Goal: Information Seeking & Learning: Learn about a topic

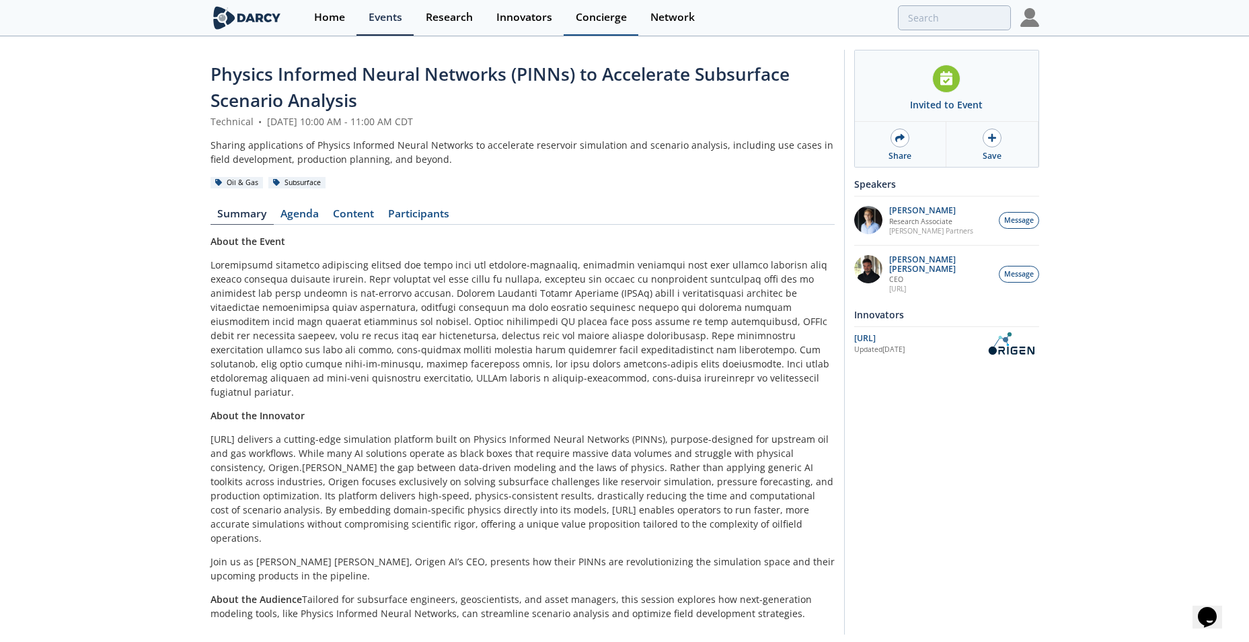
click at [595, 15] on div "Concierge" at bounding box center [601, 17] width 51 height 11
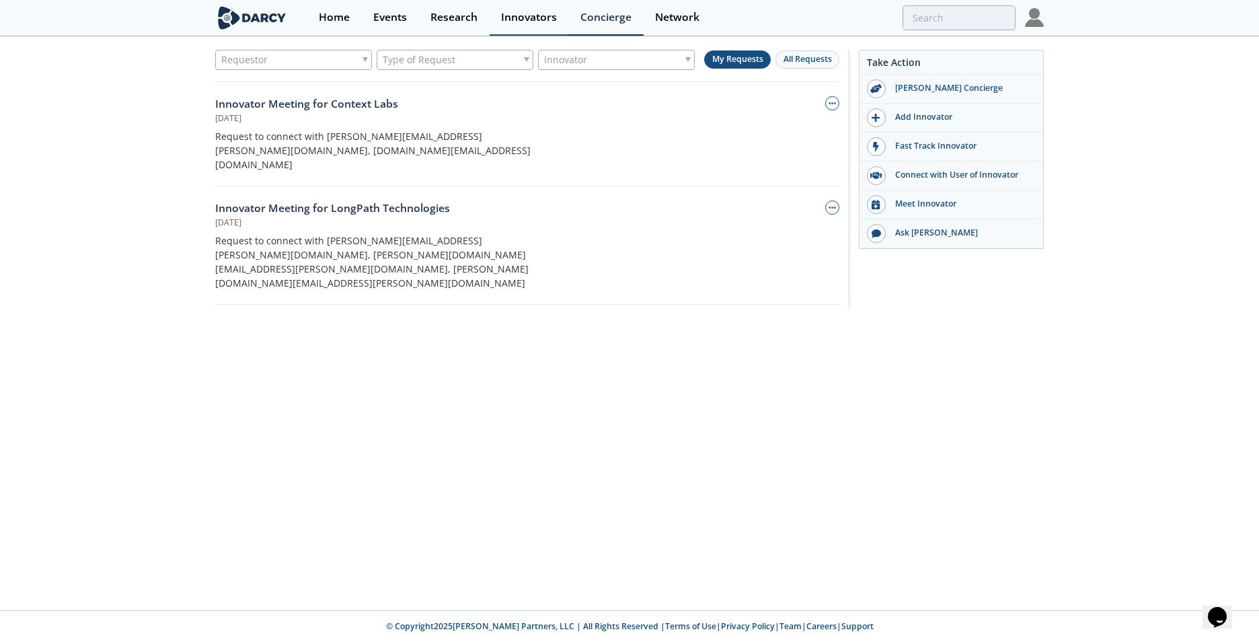
click at [523, 15] on div "Innovators" at bounding box center [529, 17] width 56 height 11
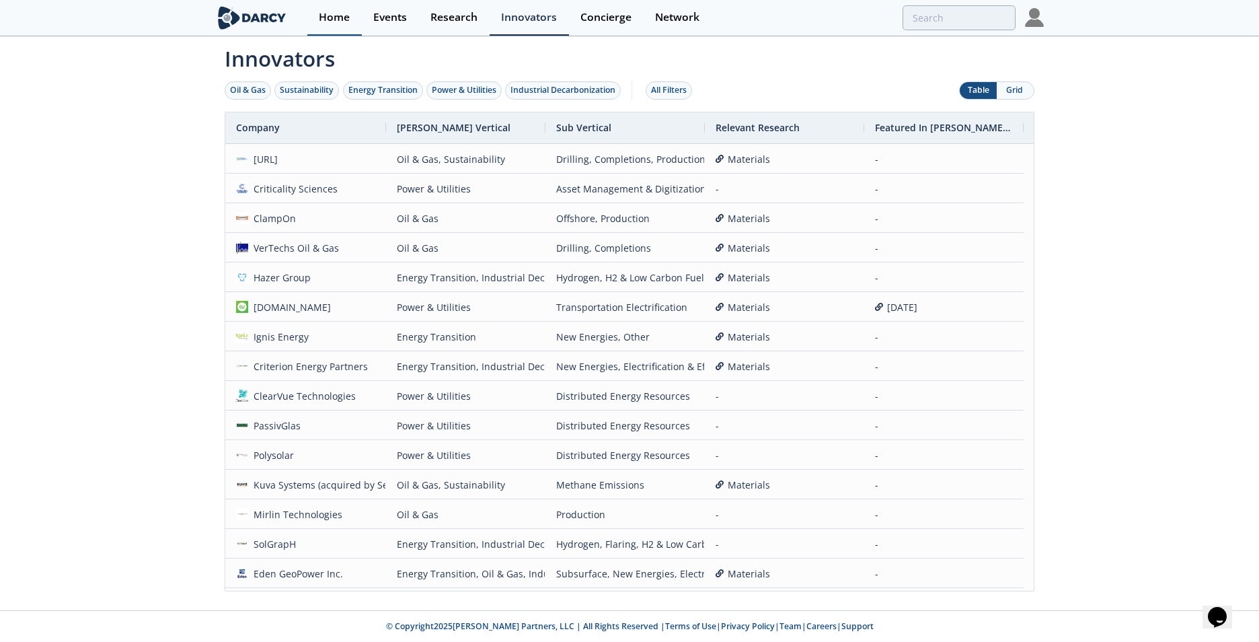
click at [322, 12] on div "Home" at bounding box center [334, 17] width 31 height 11
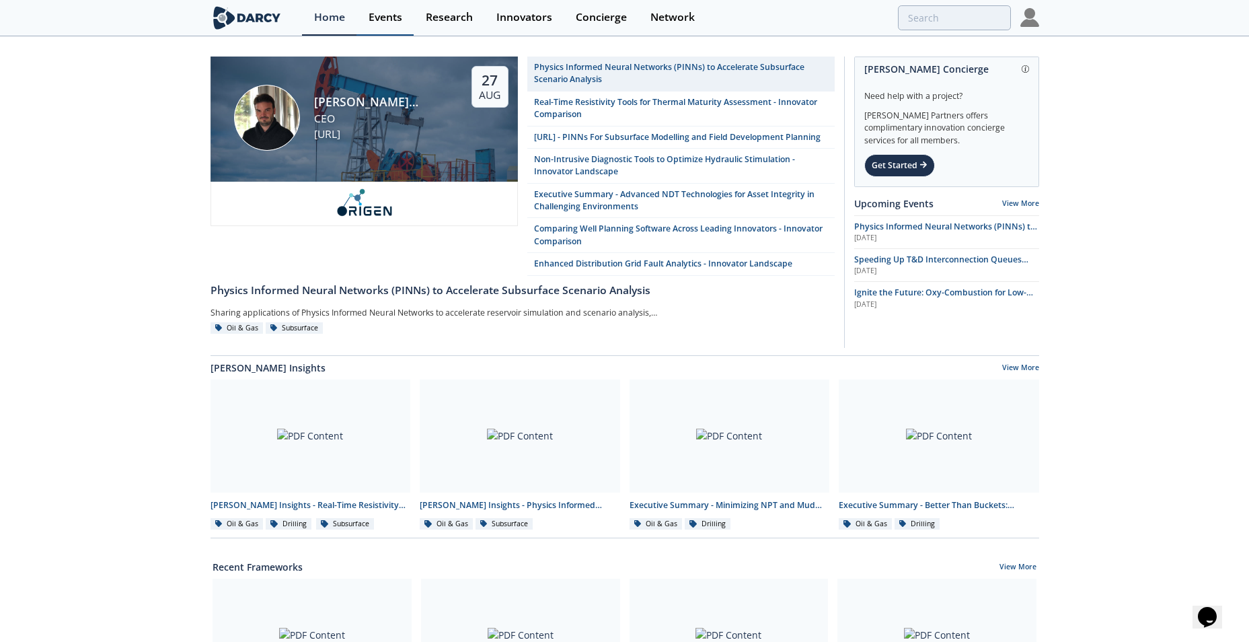
click at [381, 17] on div "Events" at bounding box center [386, 17] width 34 height 11
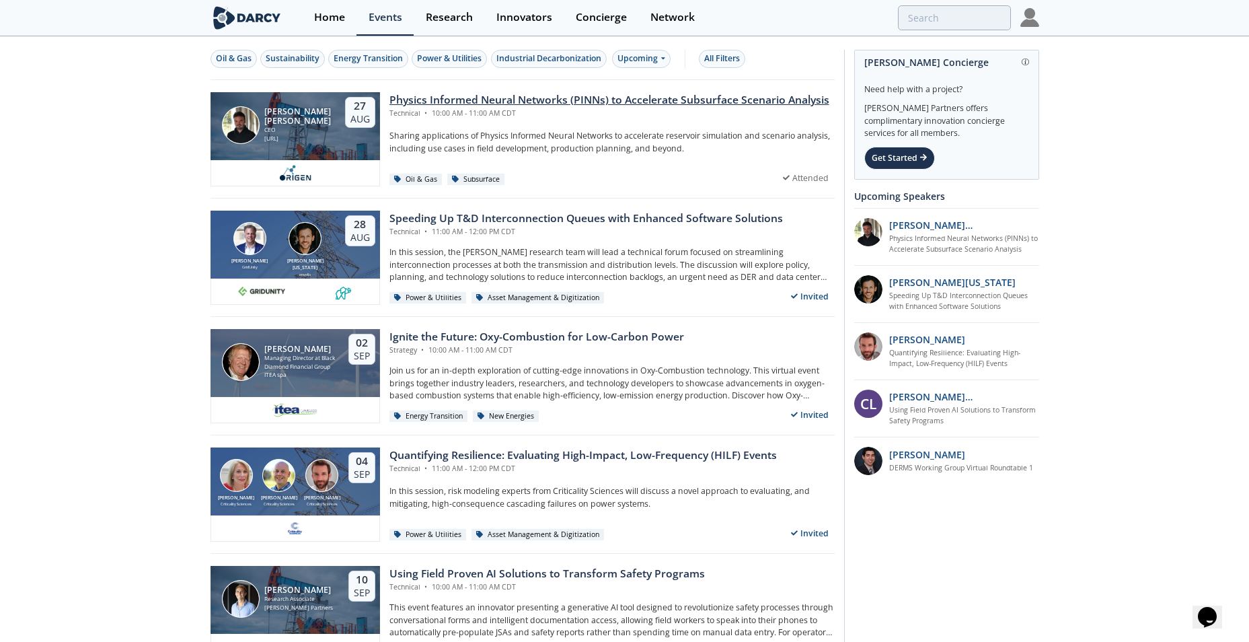
click at [334, 127] on div "[PERSON_NAME] [PERSON_NAME] CEO [URL] [DATE]" at bounding box center [296, 126] width 170 height 69
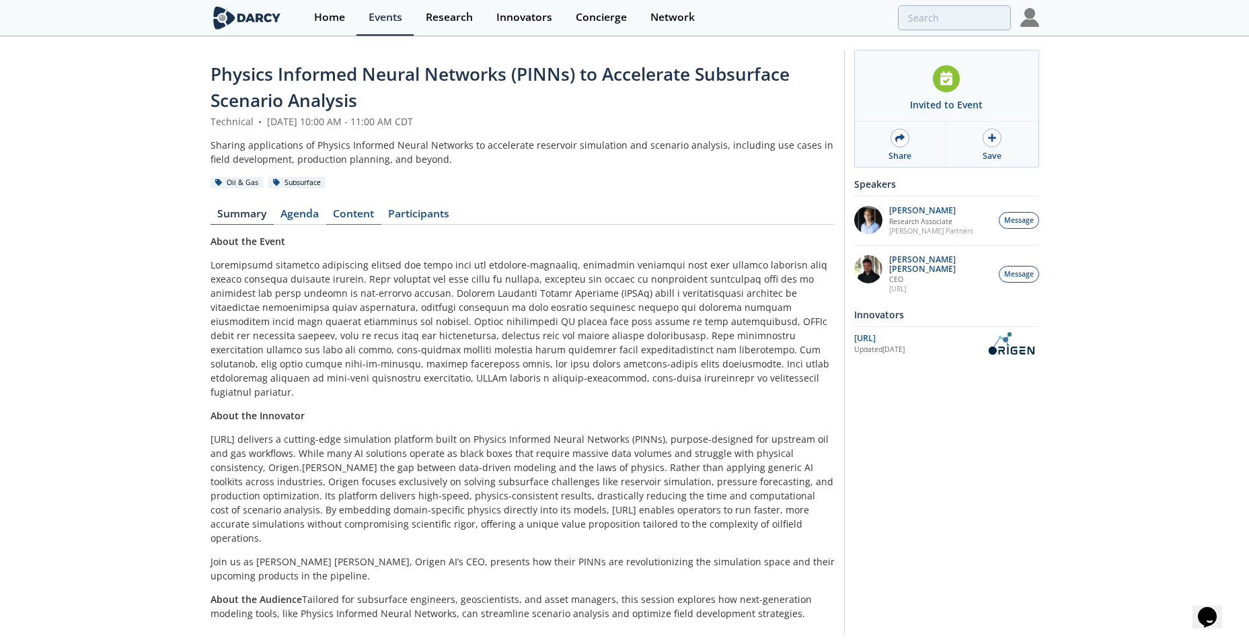
click at [369, 209] on link "Content" at bounding box center [353, 217] width 55 height 16
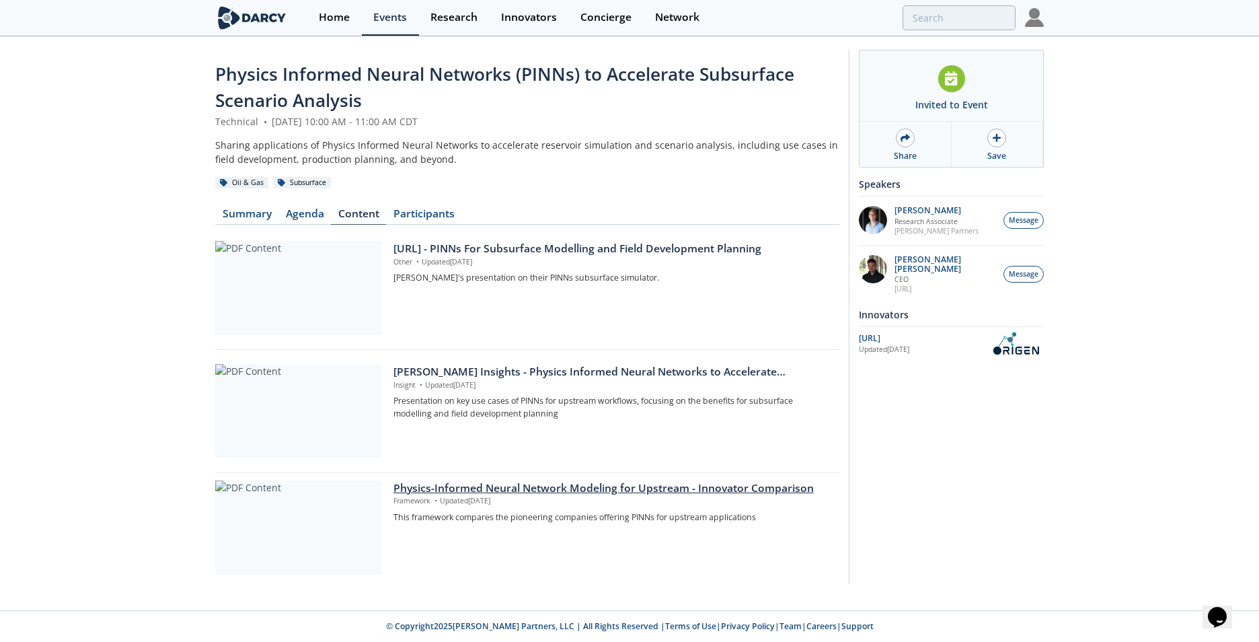
click at [710, 486] on div "Physics-Informed Neural Network Modeling for Upstream - Innovator Comparison" at bounding box center [612, 488] width 437 height 16
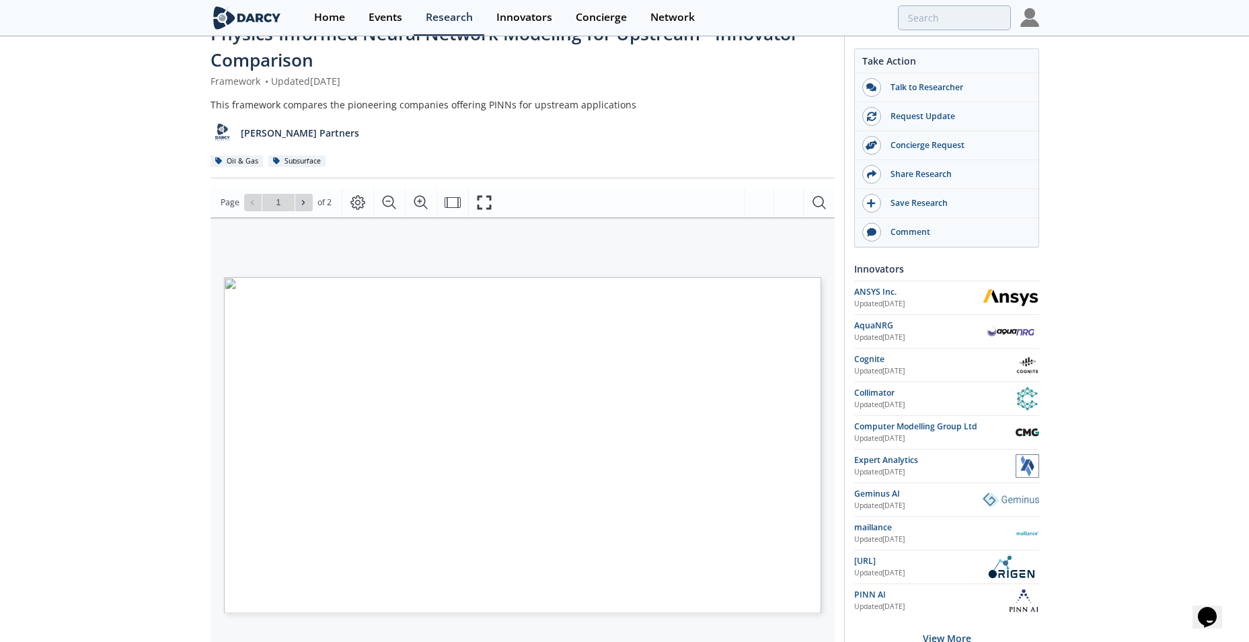
scroll to position [13, 0]
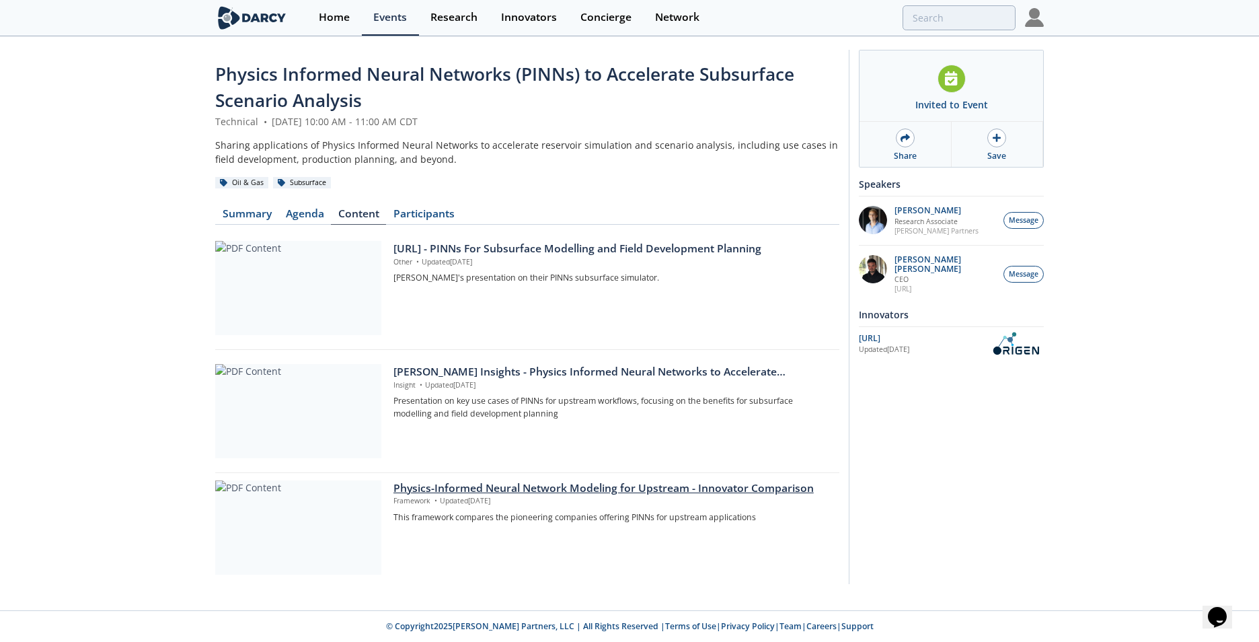
click at [331, 530] on div at bounding box center [298, 527] width 166 height 94
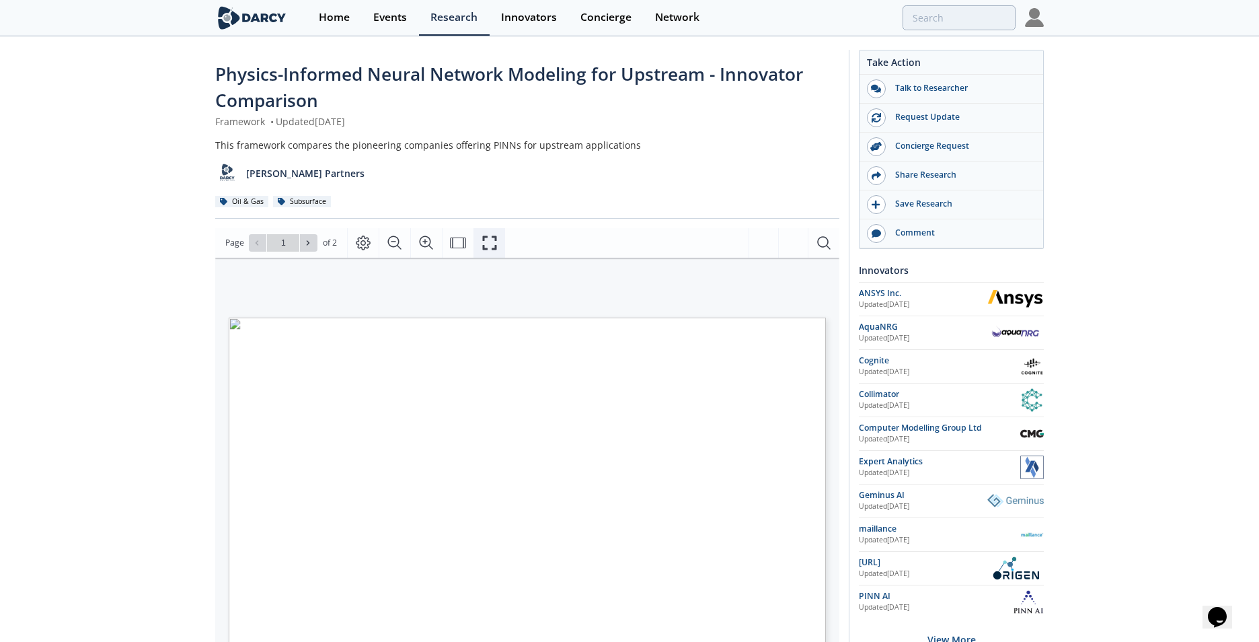
click at [492, 241] on icon "Fullscreen" at bounding box center [490, 243] width 16 height 16
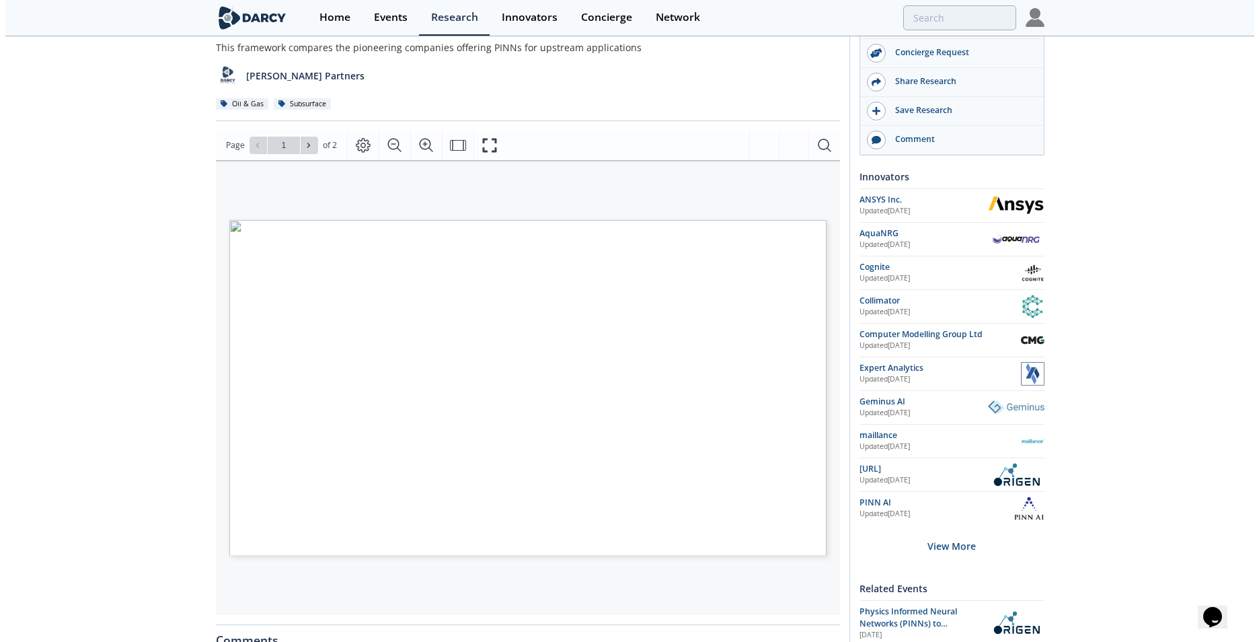
scroll to position [92, 0]
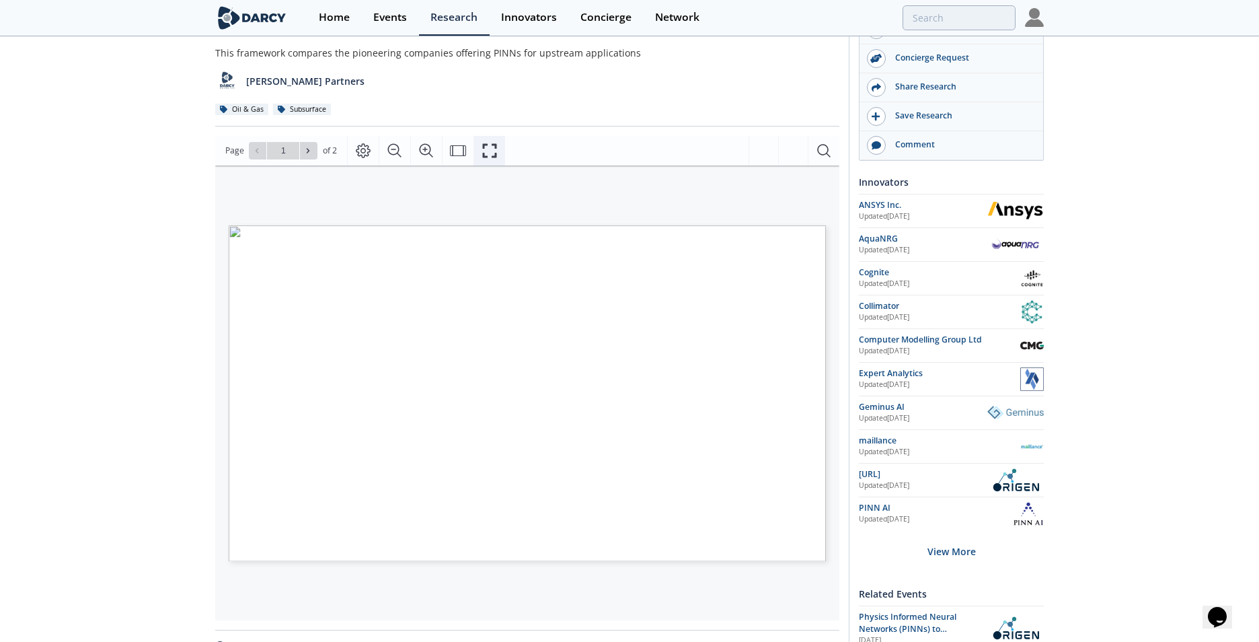
click at [492, 154] on icon "Fullscreen" at bounding box center [490, 151] width 16 height 16
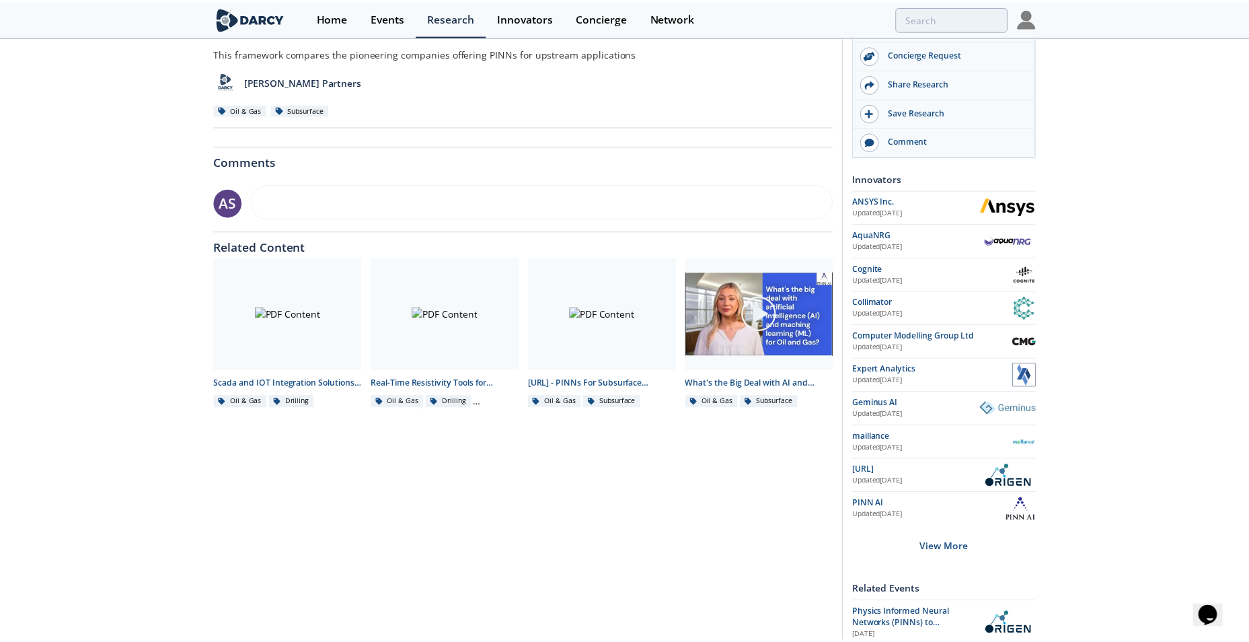
scroll to position [0, 0]
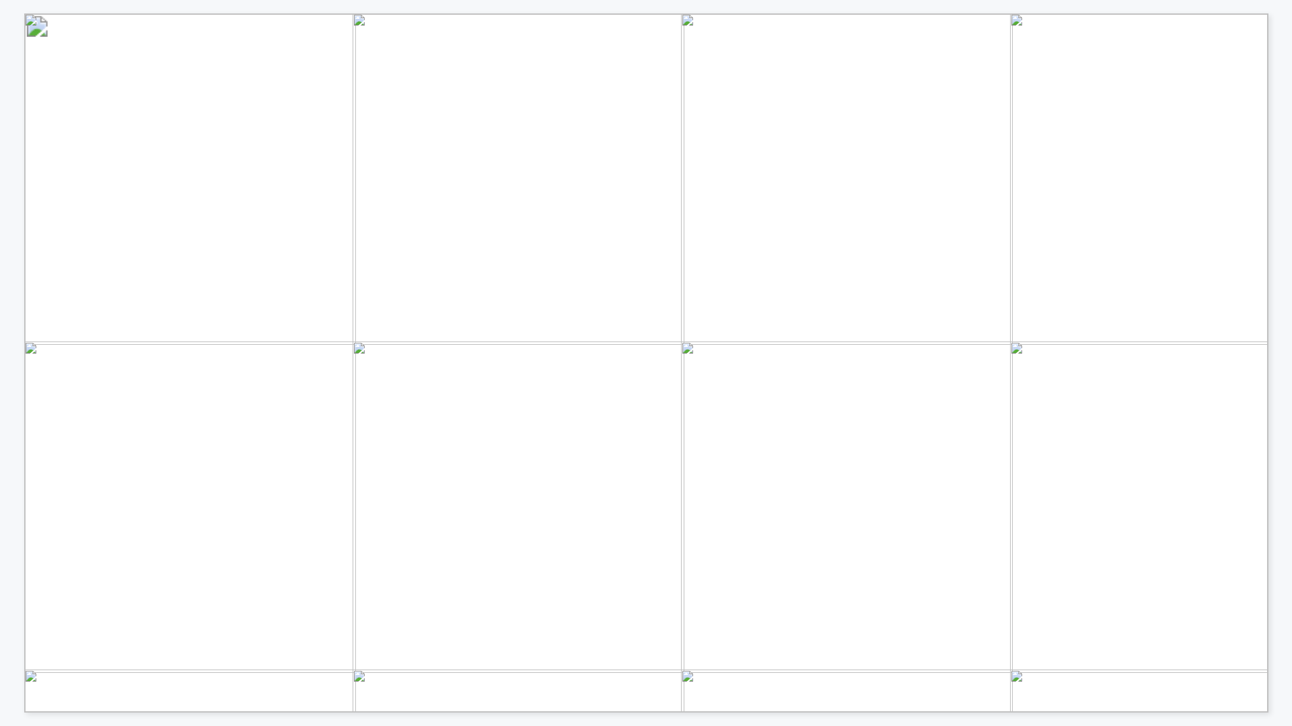
click at [215, 6] on div "Innovator Drilling Seismic Interpretation Reservoir Modeling & Forecasting Rese…" at bounding box center [628, 356] width 1257 height 713
click at [572, 8] on div "Innovator Drilling Seismic Interpretation Reservoir Modeling & Forecasting Rese…" at bounding box center [628, 356] width 1256 height 712
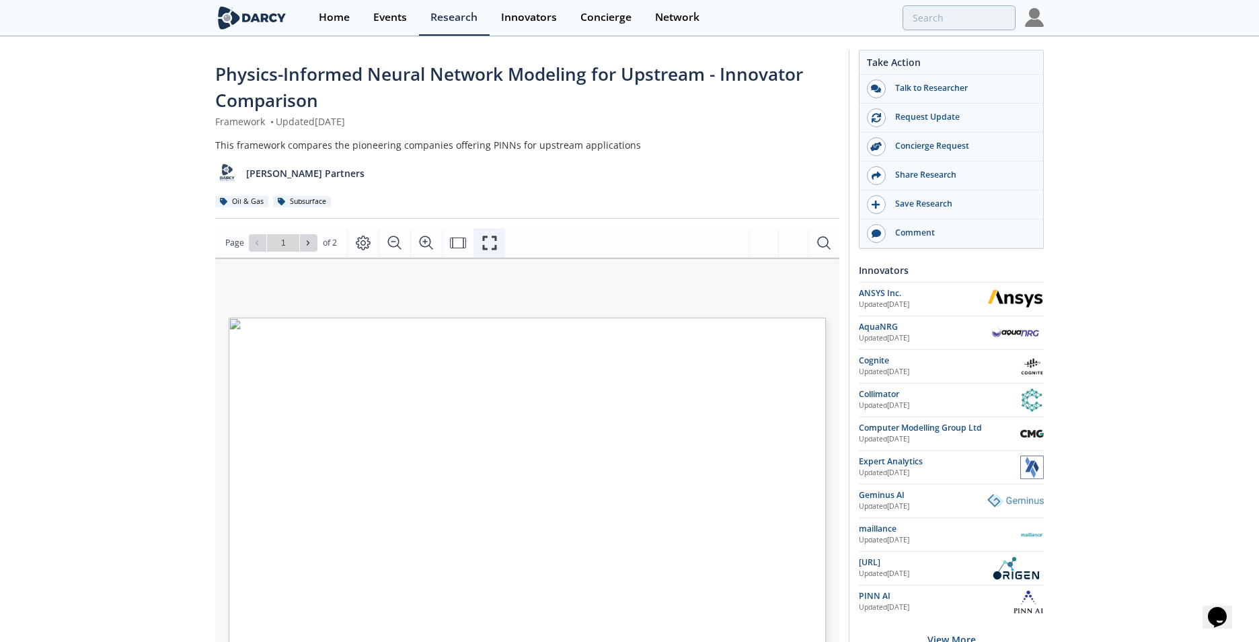
click at [492, 244] on icon "Fullscreen" at bounding box center [490, 243] width 16 height 16
click at [484, 244] on icon "Fullscreen" at bounding box center [490, 243] width 16 height 16
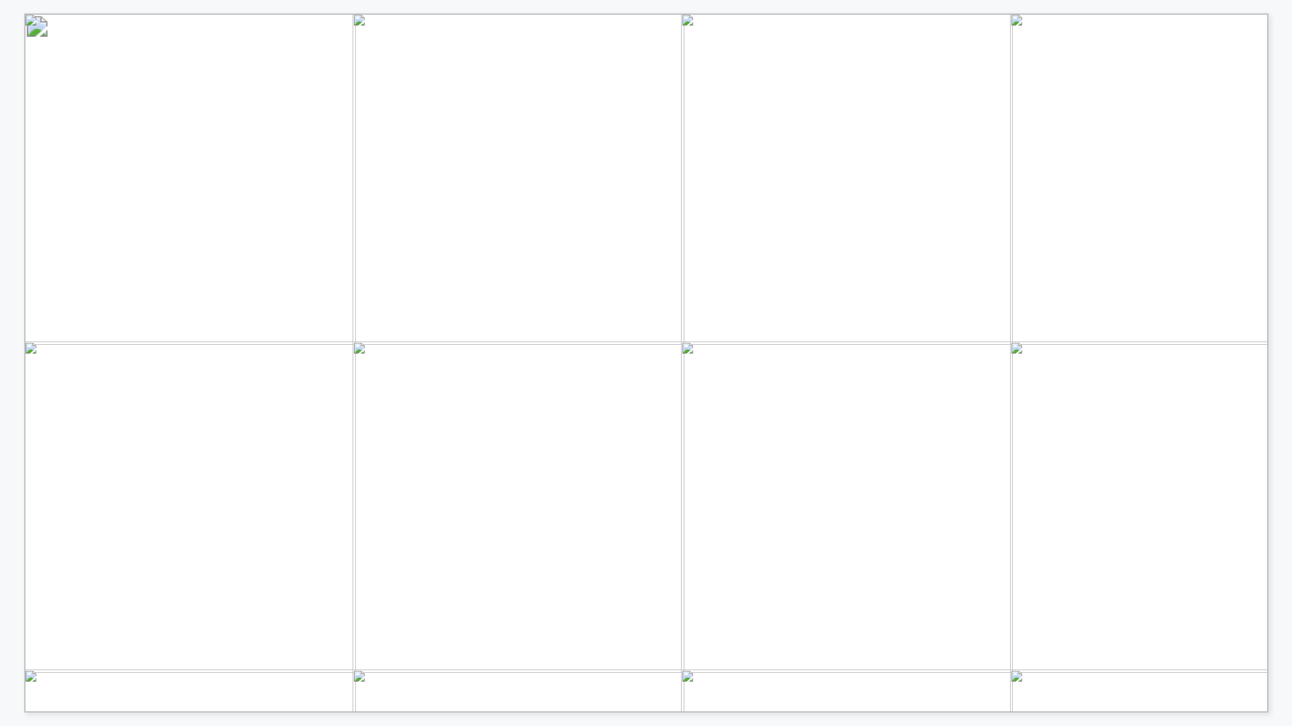
click at [628, 158] on span "/Facilities" at bounding box center [636, 158] width 61 height 13
